Goal: Task Accomplishment & Management: Manage account settings

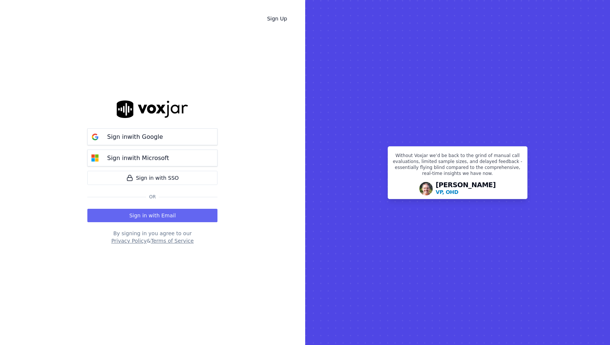
click at [158, 216] on button "Sign in with Email" at bounding box center [152, 215] width 130 height 13
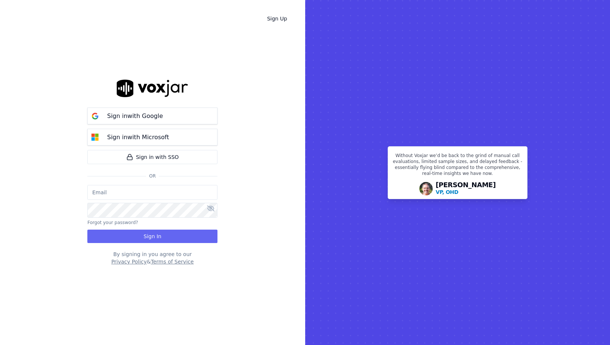
type input "[EMAIL_ADDRESS][DOMAIN_NAME]"
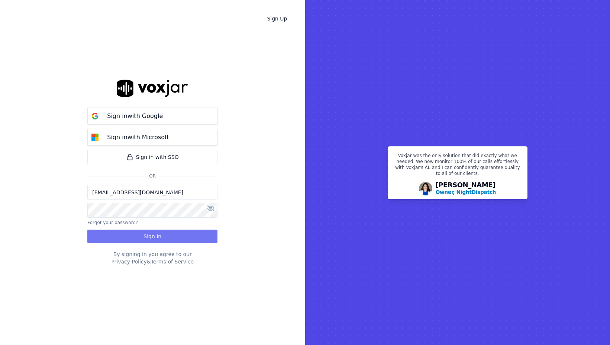
click at [141, 235] on button "Sign In" at bounding box center [152, 236] width 130 height 13
